Goal: Navigation & Orientation: Find specific page/section

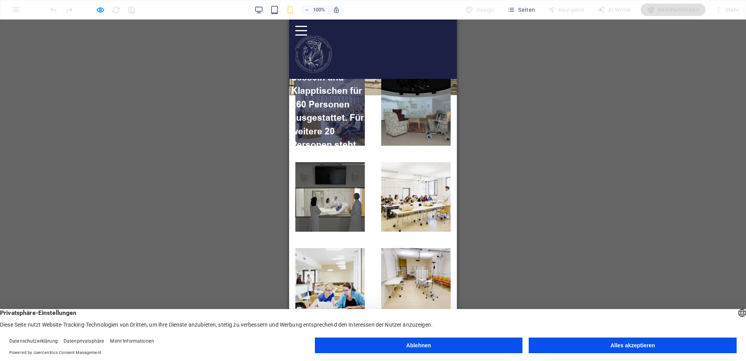
scroll to position [234, 0]
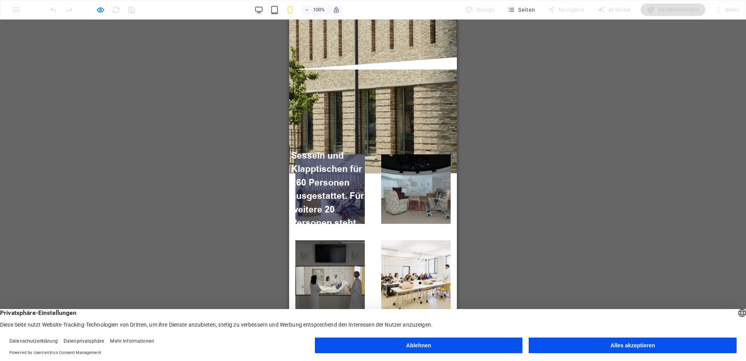
click at [329, 154] on link at bounding box center [329, 188] width 69 height 69
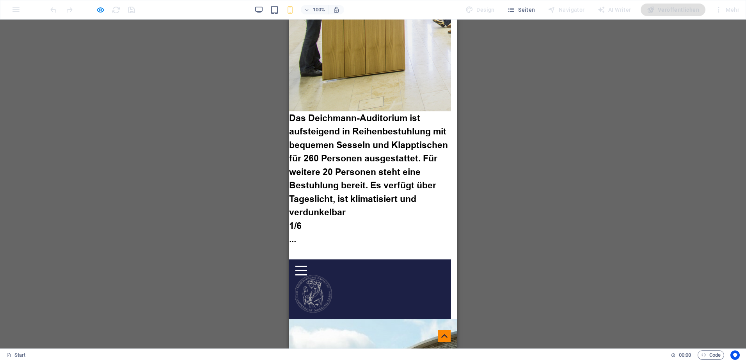
click at [289, 256] on button "button" at bounding box center [289, 256] width 0 height 0
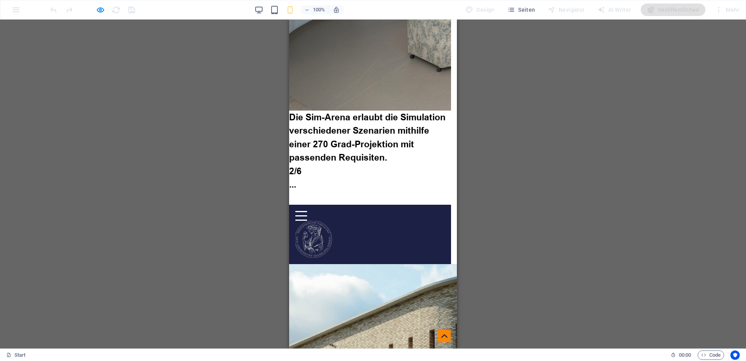
click at [289, 201] on button "button" at bounding box center [289, 201] width 0 height 0
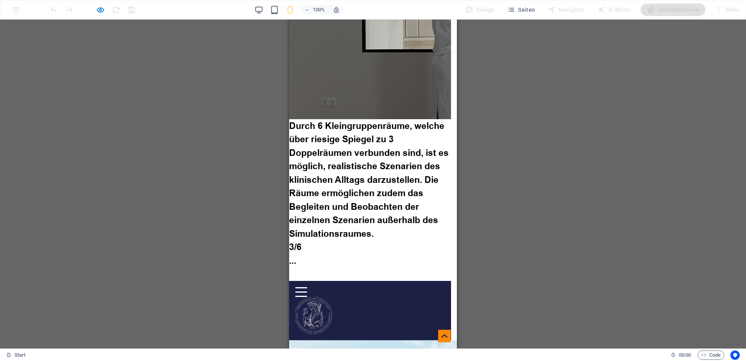
click at [289, 277] on button "button" at bounding box center [289, 277] width 0 height 0
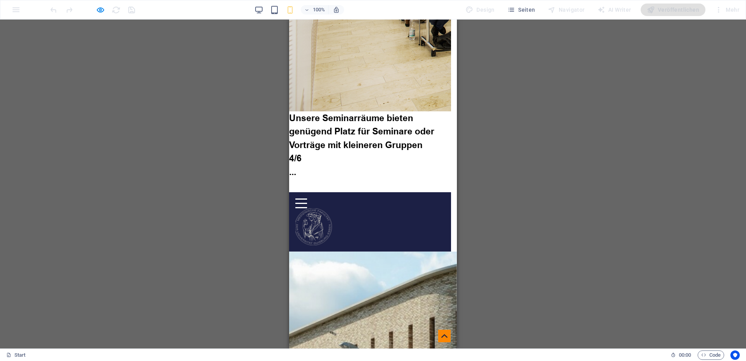
click at [289, 188] on button "button" at bounding box center [289, 188] width 0 height 0
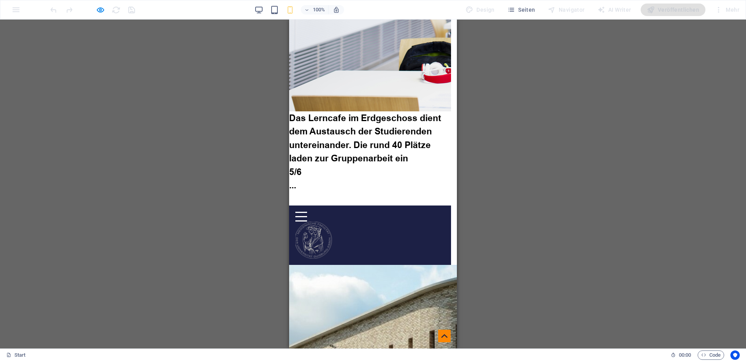
click at [289, 202] on button "button" at bounding box center [289, 202] width 0 height 0
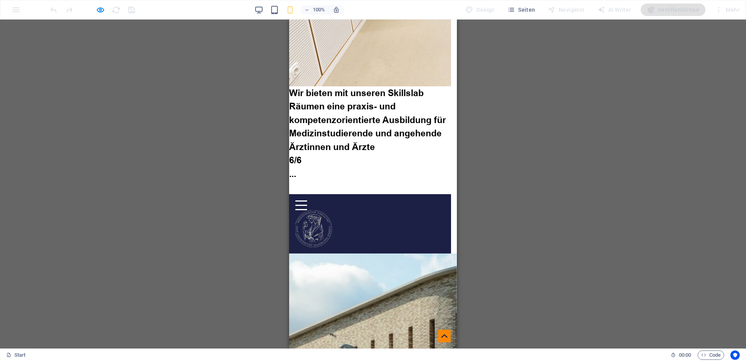
click at [289, 190] on button "button" at bounding box center [289, 190] width 0 height 0
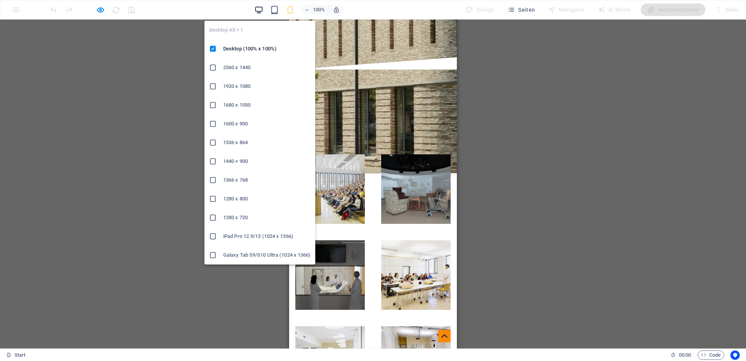
click at [0, 0] on icon "button" at bounding box center [0, 0] width 0 height 0
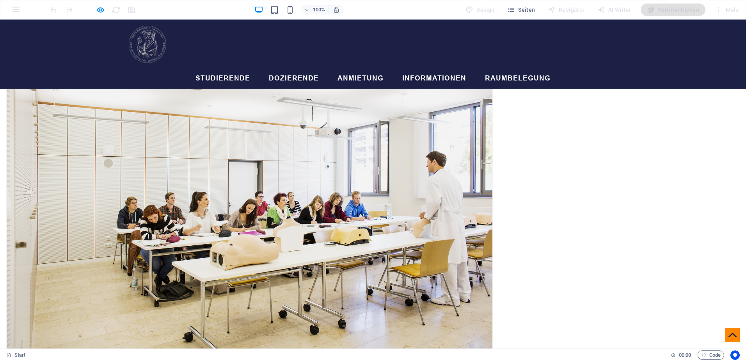
scroll to position [1366, 0]
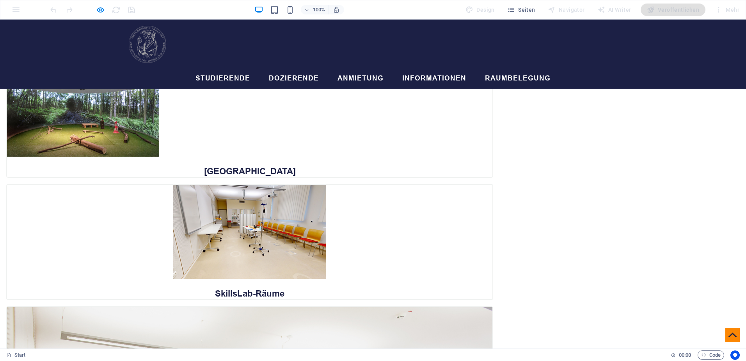
drag, startPoint x: 41, startPoint y: 103, endPoint x: 50, endPoint y: 104, distance: 9.1
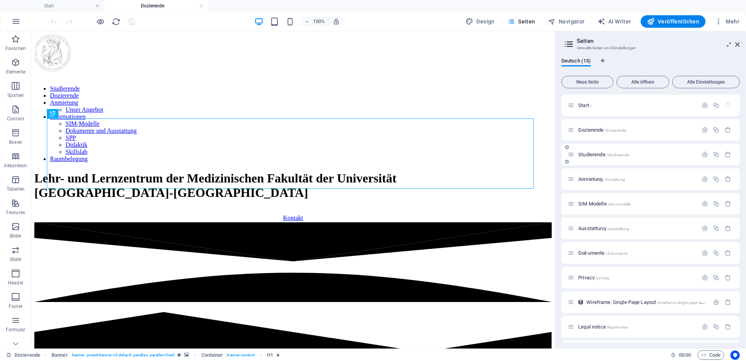
click at [0, 0] on span "Studierende /Studierende" at bounding box center [0, 0] width 0 height 0
click at [0, 0] on span "Anmietung /Anmietung" at bounding box center [0, 0] width 0 height 0
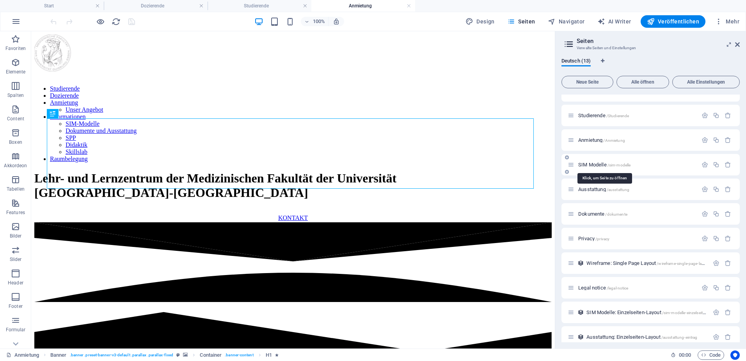
click at [0, 0] on span "SIM Modelle /sim-modelle" at bounding box center [0, 0] width 0 height 0
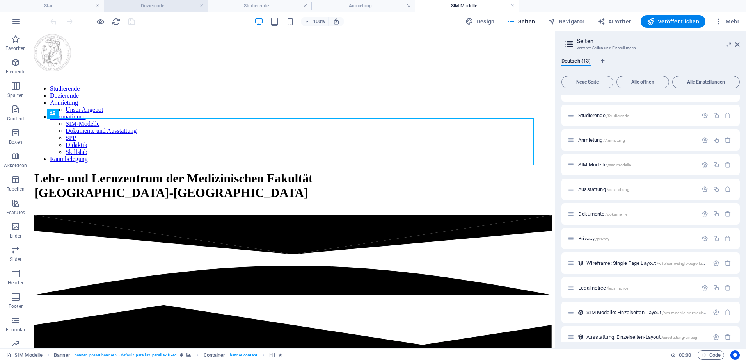
scroll to position [0, 0]
click at [158, 6] on h4 "Dozierende" at bounding box center [156, 6] width 104 height 9
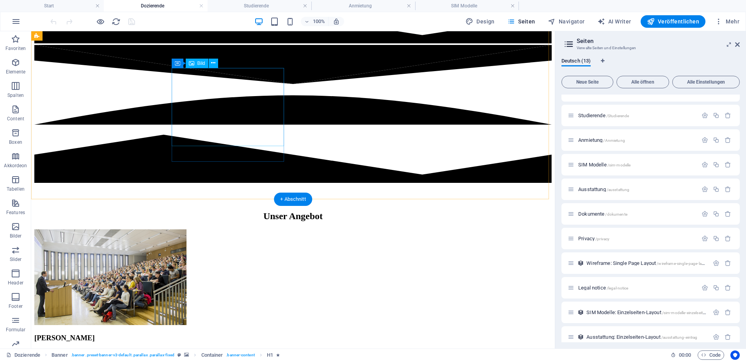
scroll to position [429, 0]
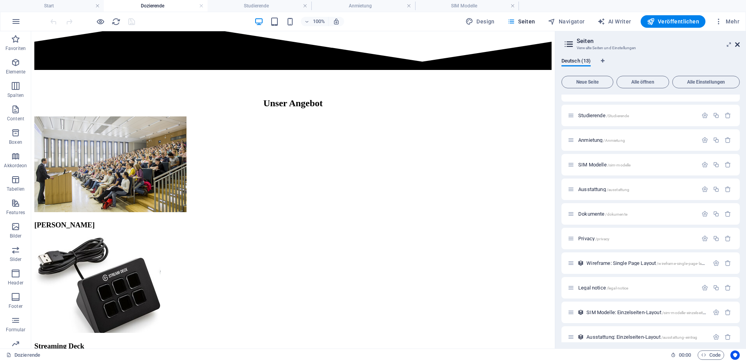
click at [0, 0] on icon at bounding box center [0, 0] width 0 height 0
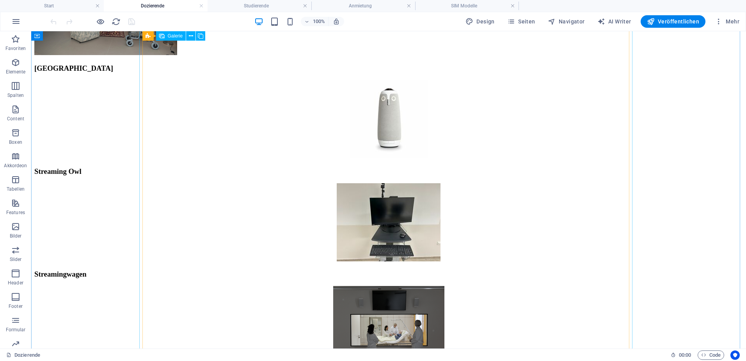
scroll to position [812, 0]
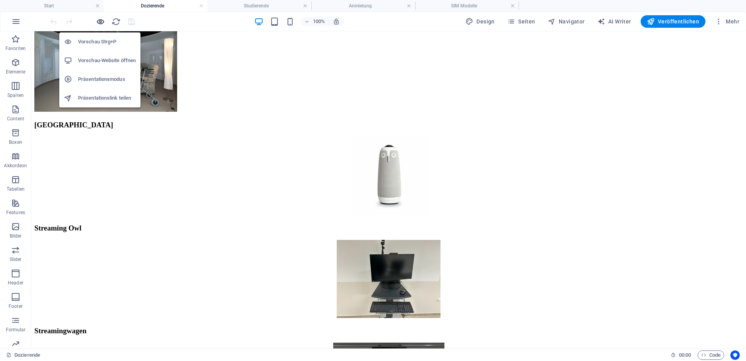
click at [0, 0] on icon "button" at bounding box center [0, 0] width 0 height 0
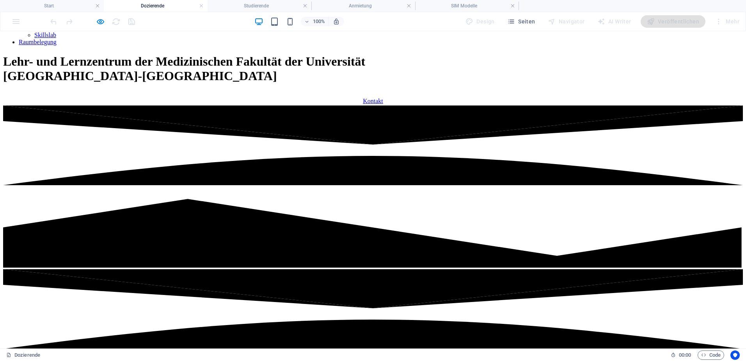
scroll to position [0, 0]
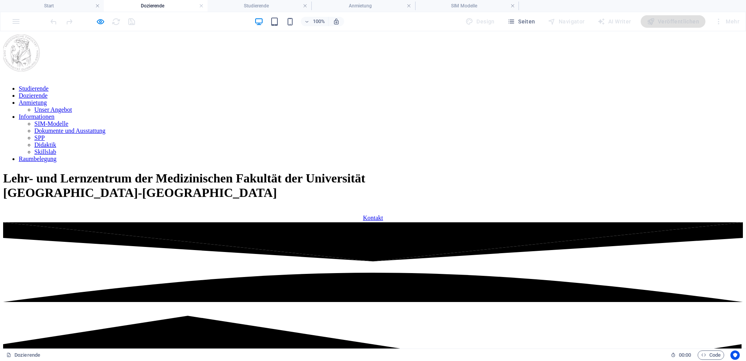
click at [105, 127] on link "Dokumente und Ausstattung" at bounding box center [69, 130] width 71 height 7
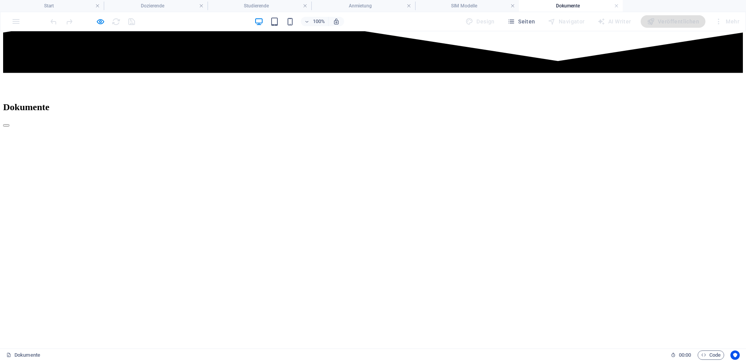
scroll to position [429, 0]
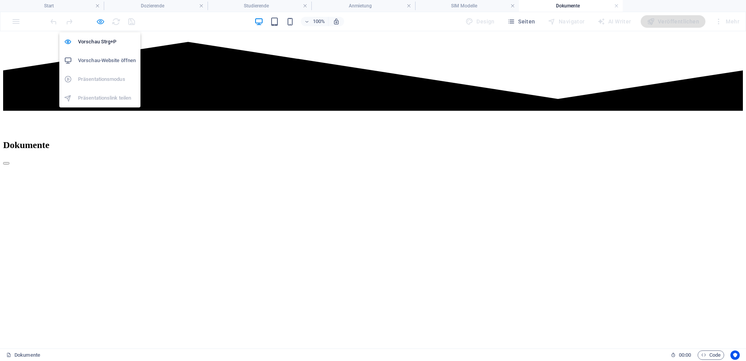
click at [100, 26] on icon "button" at bounding box center [100, 21] width 9 height 9
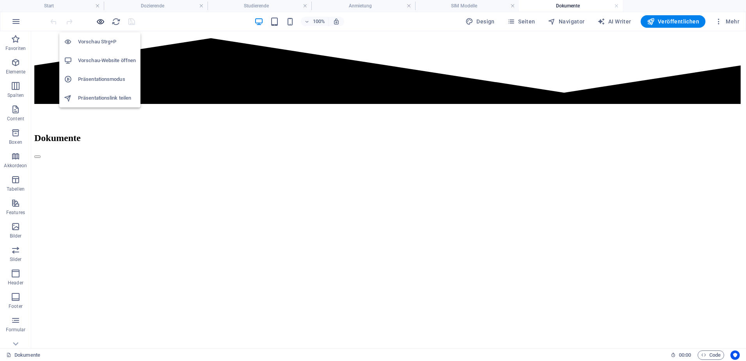
click at [100, 21] on icon "button" at bounding box center [100, 21] width 9 height 9
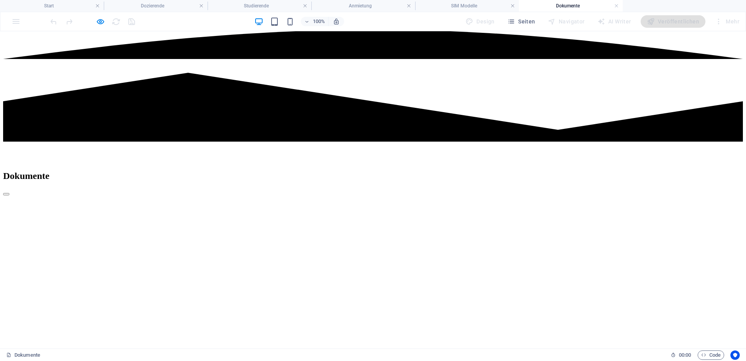
scroll to position [390, 0]
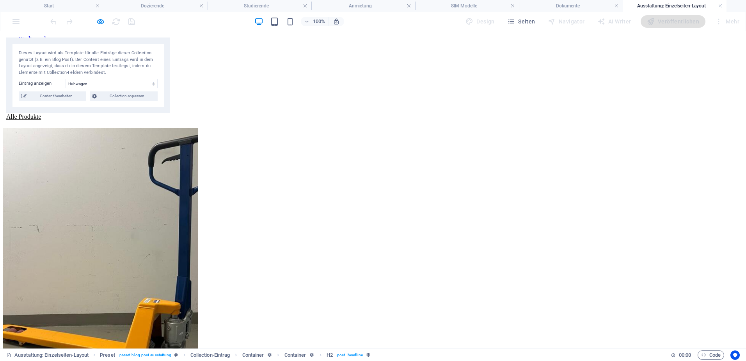
scroll to position [0, 0]
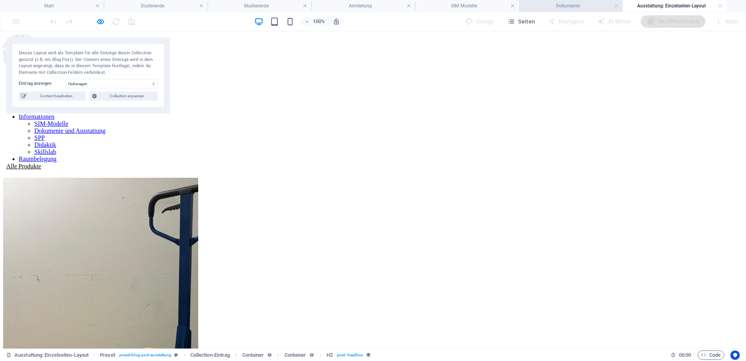
click at [581, 7] on h4 "Dokumente" at bounding box center [571, 6] width 104 height 9
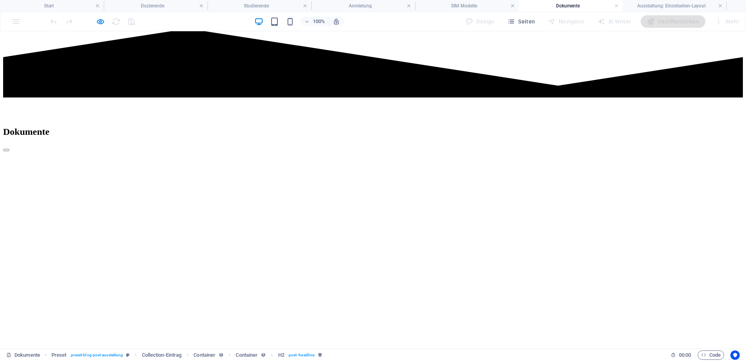
scroll to position [429, 0]
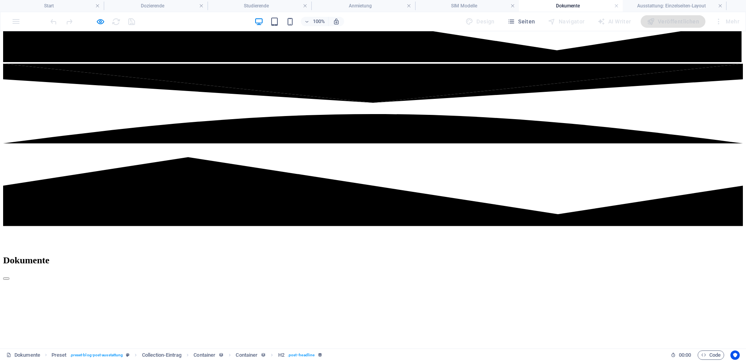
scroll to position [312, 0]
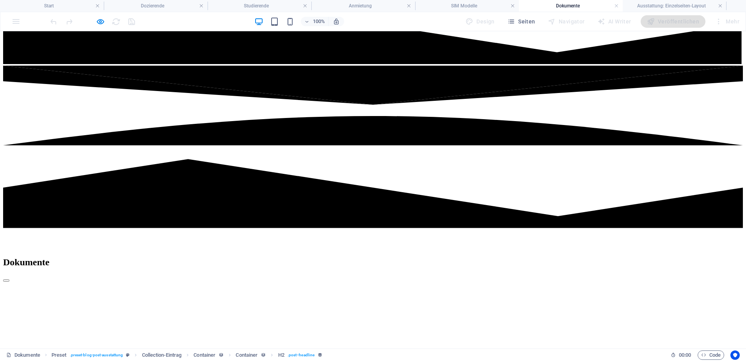
select select "687fc43a5b7d63d6fd0b13e7"
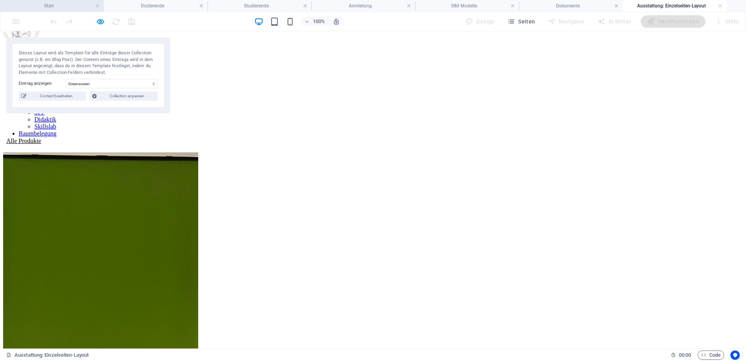
scroll to position [0, 0]
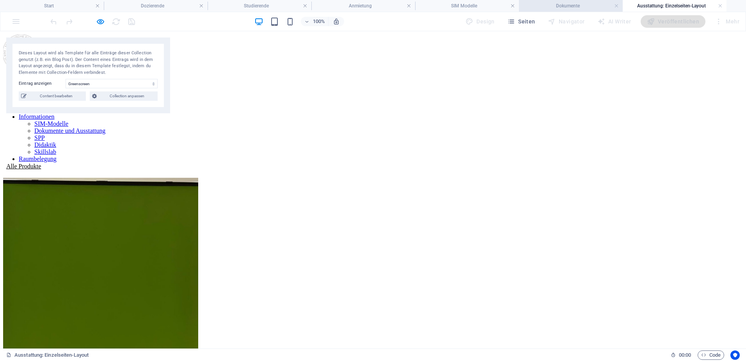
click at [582, 9] on h4 "Dokumente" at bounding box center [571, 6] width 104 height 9
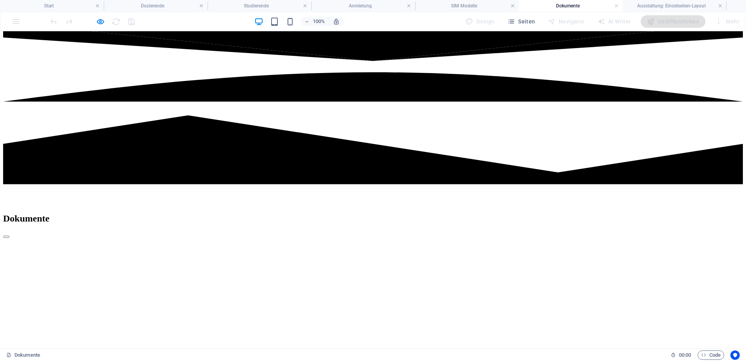
scroll to position [351, 0]
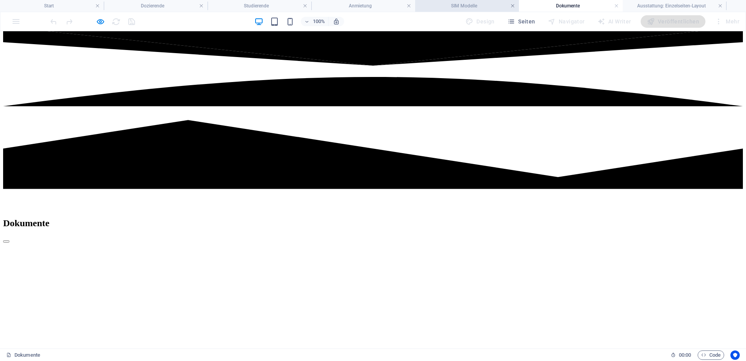
click at [513, 6] on link at bounding box center [513, 5] width 5 height 7
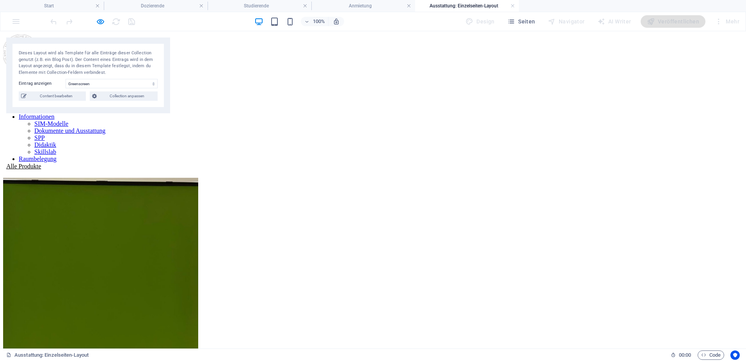
click at [513, 6] on link at bounding box center [513, 5] width 5 height 7
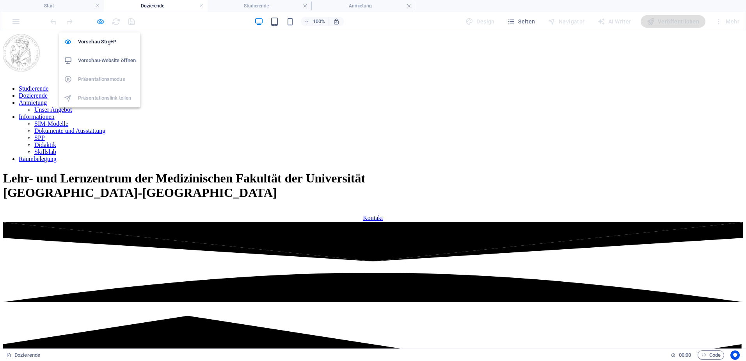
click at [0, 0] on icon "button" at bounding box center [0, 0] width 0 height 0
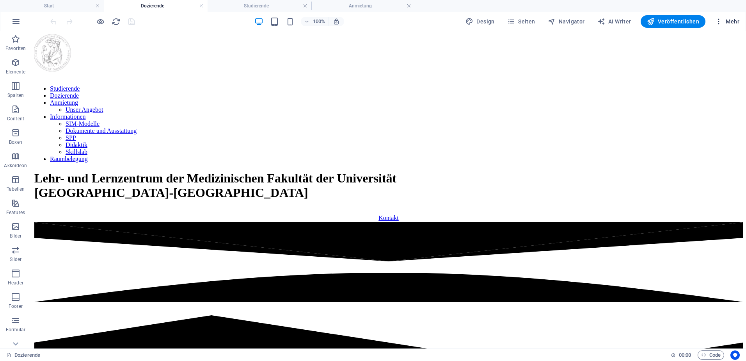
click at [0, 0] on span "Mehr" at bounding box center [0, 0] width 0 height 0
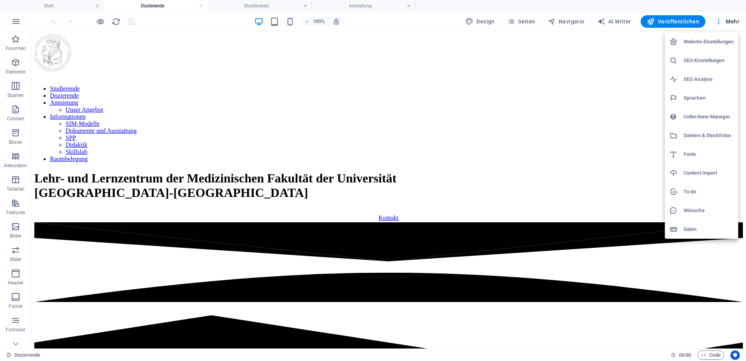
click at [41, 4] on div at bounding box center [373, 180] width 746 height 361
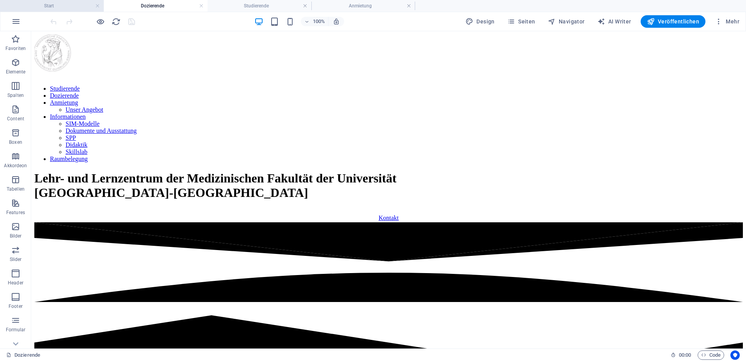
click at [71, 8] on h4 "Start" at bounding box center [52, 6] width 104 height 9
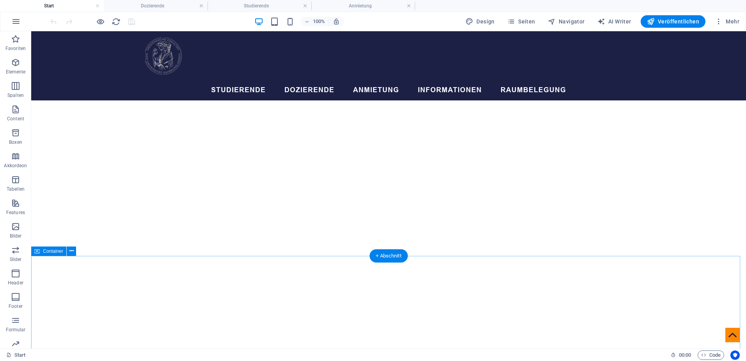
scroll to position [156, 0]
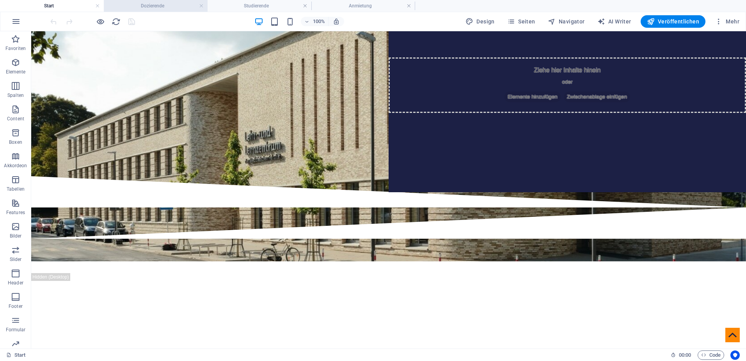
click at [164, 7] on h4 "Dozierende" at bounding box center [156, 6] width 104 height 9
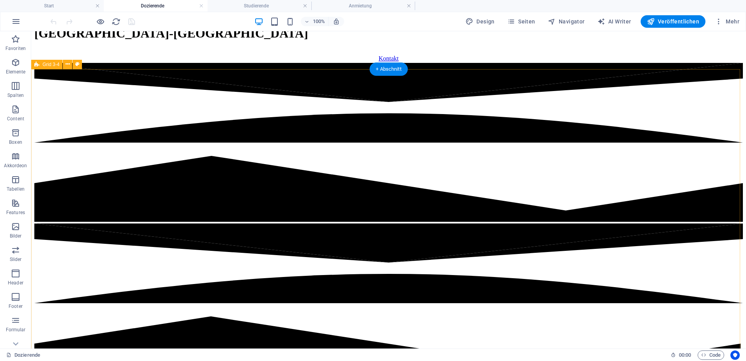
scroll to position [0, 0]
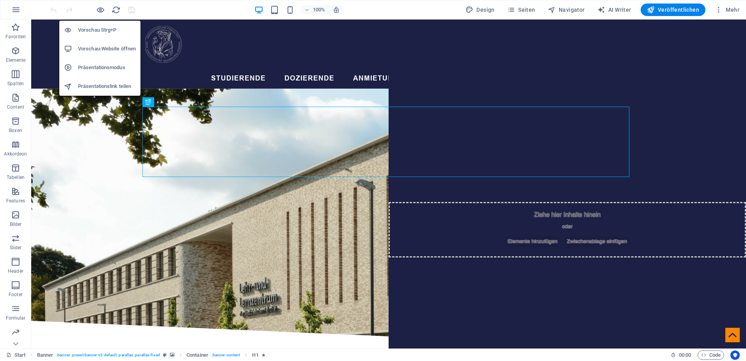
click at [0, 0] on h6 "Vorschau-Website öffnen" at bounding box center [0, 0] width 0 height 0
